Goal: Contribute content: Add original content to the website for others to see

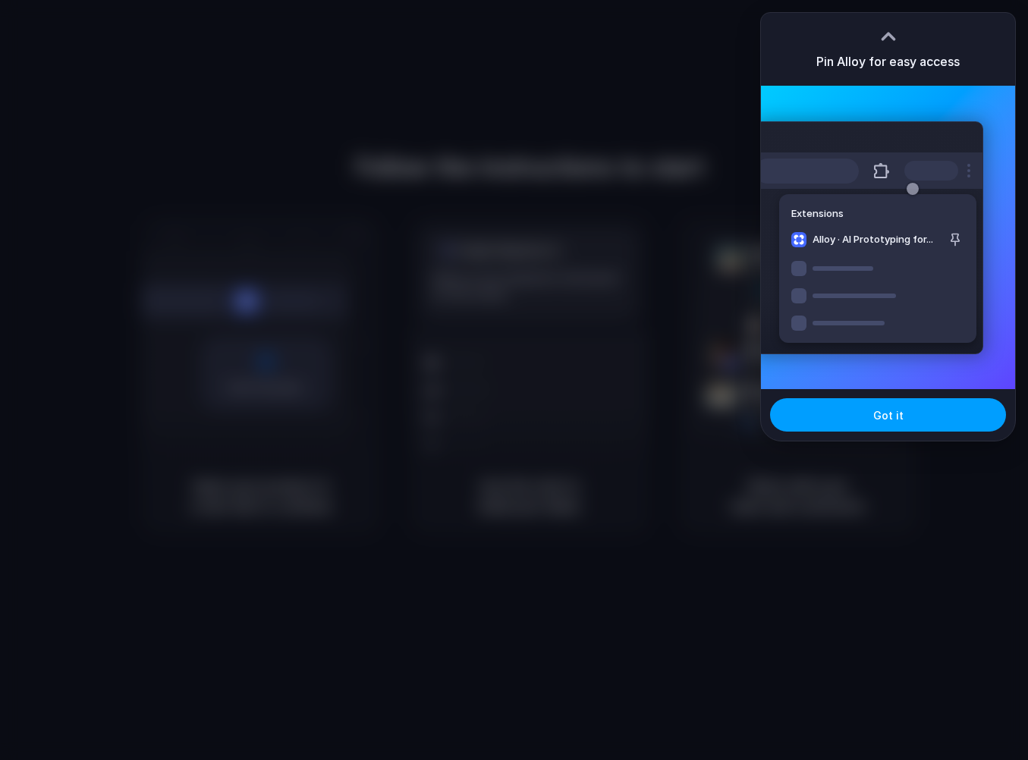
click at [867, 400] on button "Got it" at bounding box center [888, 414] width 236 height 33
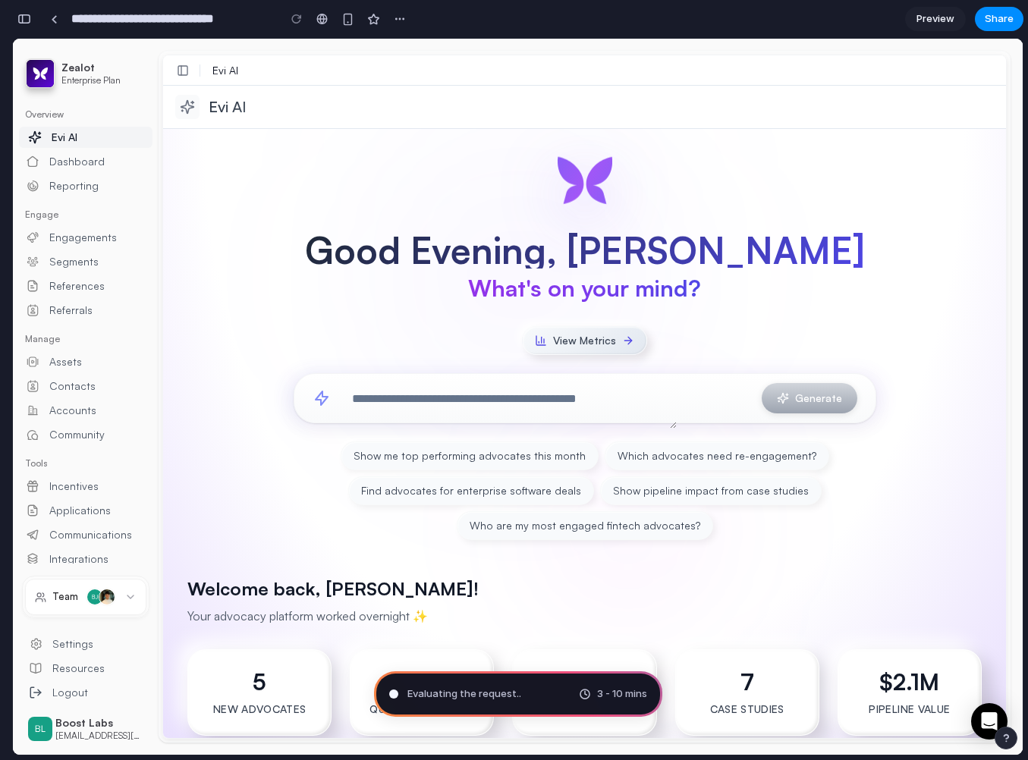
click at [496, 696] on span "Evaluating the request .." at bounding box center [464, 693] width 114 height 15
click at [603, 693] on span "3 - 10 mins" at bounding box center [622, 693] width 50 height 15
click at [15, 14] on button "button" at bounding box center [24, 19] width 24 height 24
